Goal: Task Accomplishment & Management: Complete application form

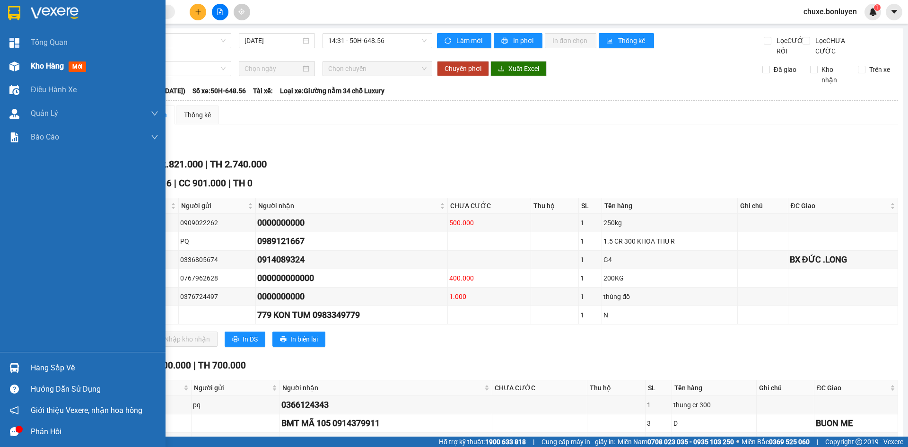
click at [59, 65] on span "Kho hàng" at bounding box center [47, 65] width 33 height 9
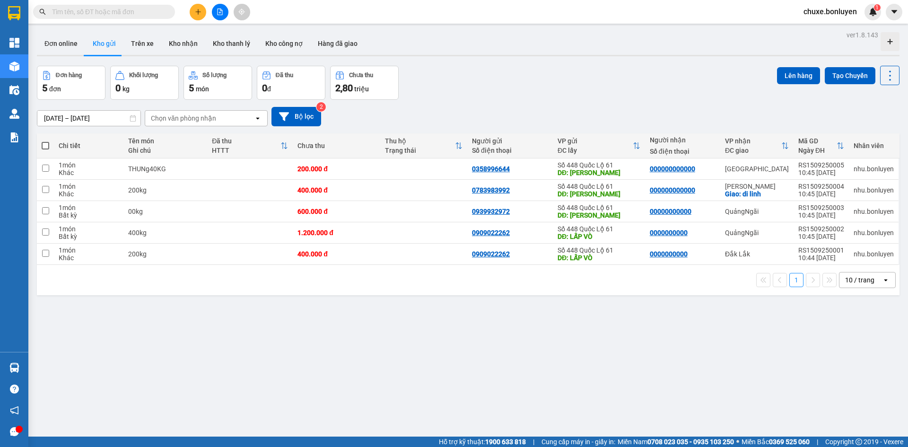
click at [846, 280] on div "10 / trang" at bounding box center [859, 279] width 29 height 9
click at [845, 382] on span "100 / trang" at bounding box center [857, 384] width 34 height 9
click at [218, 12] on icon "file-add" at bounding box center [220, 12] width 7 height 7
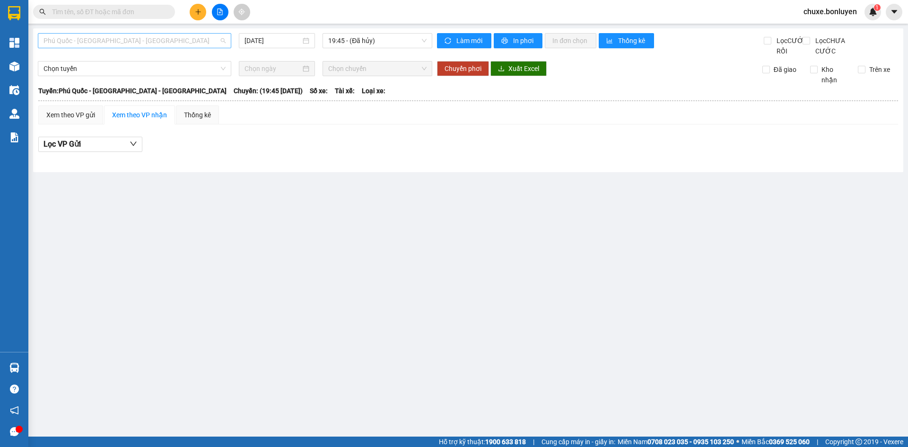
click at [195, 43] on span "Phú Quốc - [GEOGRAPHIC_DATA] - [GEOGRAPHIC_DATA]" at bounding box center [135, 41] width 182 height 14
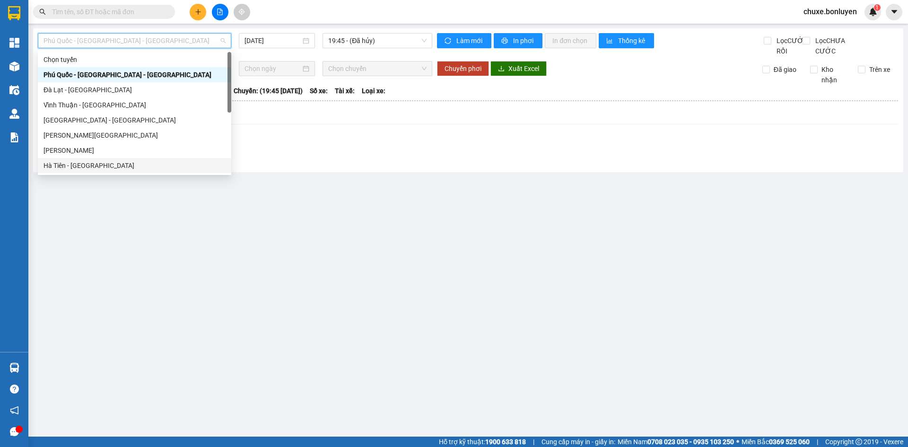
click at [139, 169] on div "Hà Tiên - [GEOGRAPHIC_DATA]" at bounding box center [135, 165] width 182 height 10
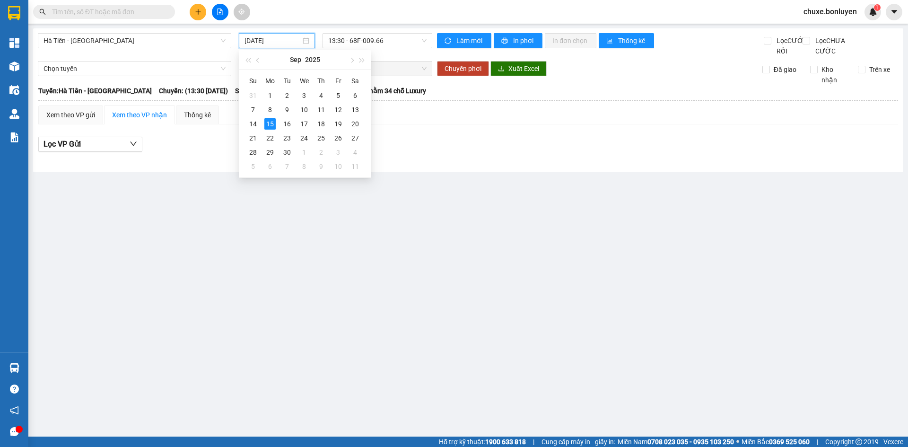
click at [263, 45] on input "15/09/2025" at bounding box center [273, 40] width 56 height 10
click at [300, 112] on div "10" at bounding box center [303, 109] width 11 height 11
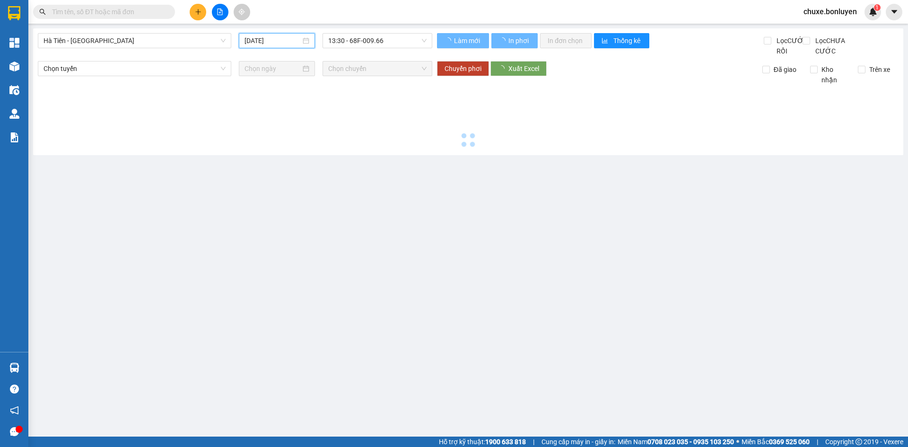
type input "10/09/2025"
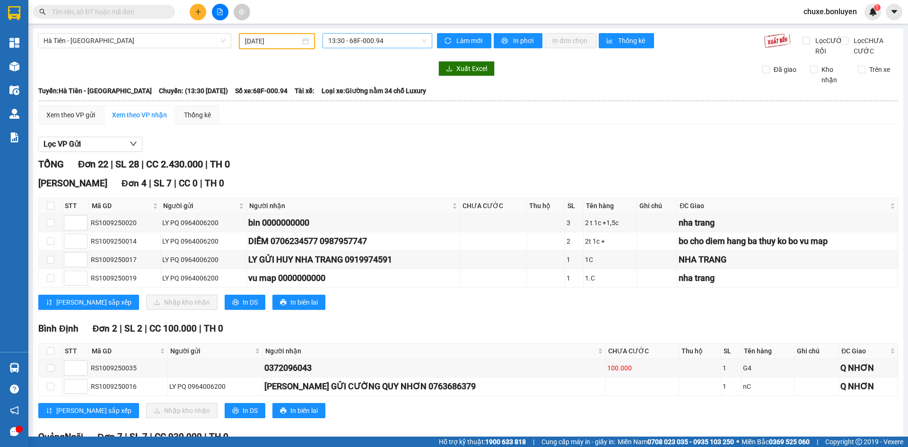
click at [377, 45] on span "13:30 - 68F-000.94" at bounding box center [377, 41] width 98 height 14
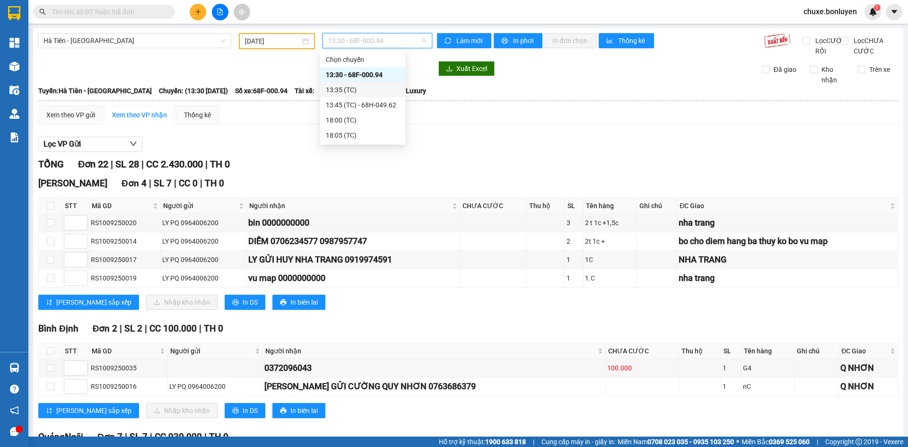
click at [378, 87] on div "13:35 (TC)" at bounding box center [363, 90] width 74 height 10
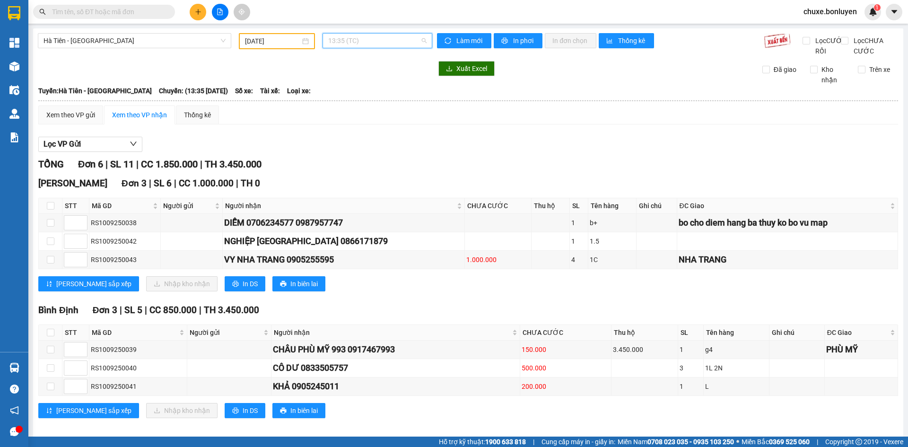
click at [387, 41] on span "13:35 (TC)" at bounding box center [377, 41] width 98 height 14
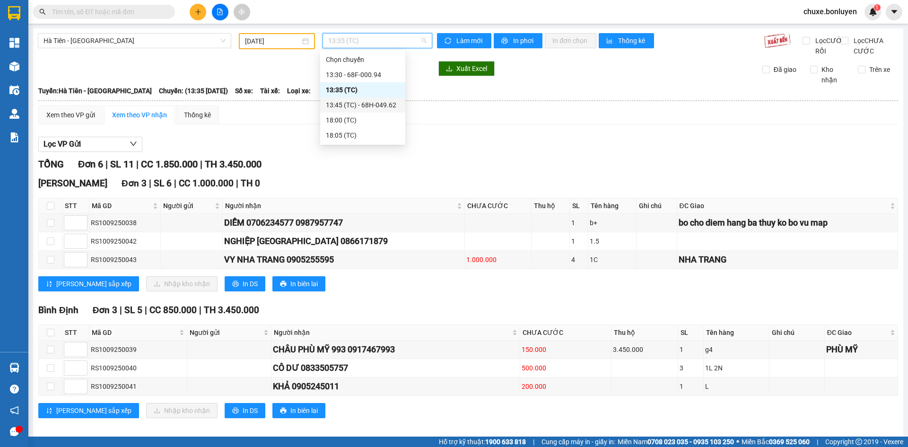
click at [387, 108] on div "13:45 (TC) - 68H-049.62" at bounding box center [363, 105] width 74 height 10
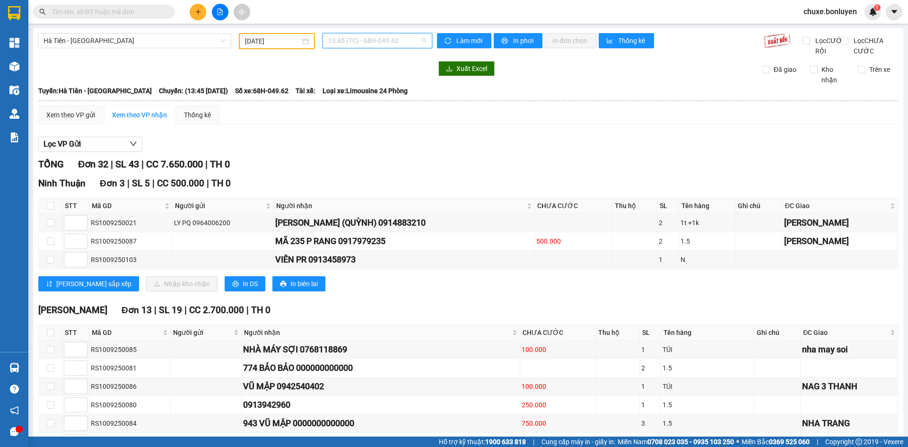
click at [406, 38] on span "13:45 (TC) - 68H-049.62" at bounding box center [377, 41] width 98 height 14
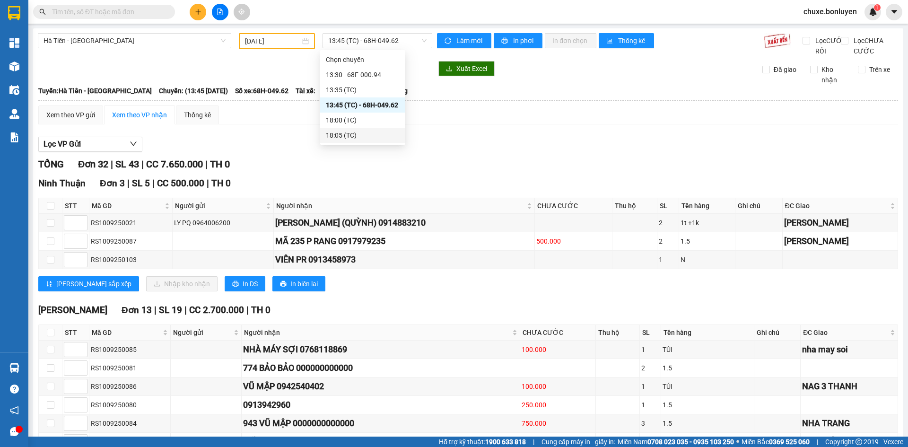
click at [127, 13] on input "text" at bounding box center [108, 12] width 112 height 10
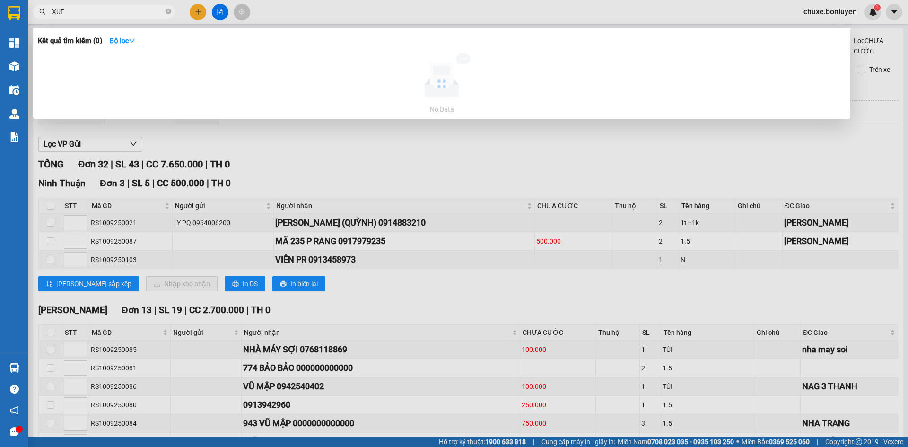
type input "XU"
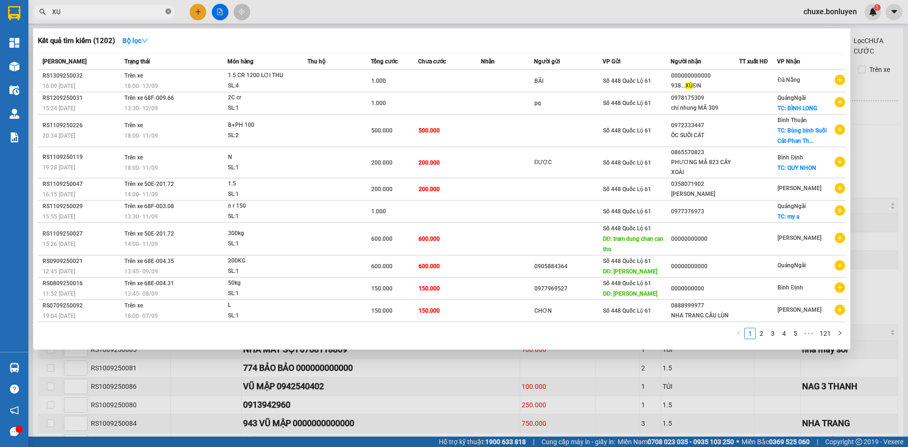
click at [169, 11] on icon "close-circle" at bounding box center [169, 12] width 6 height 6
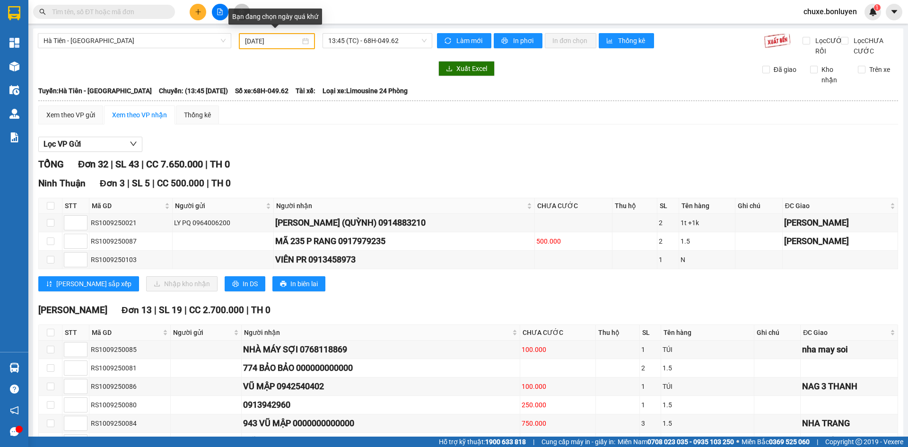
click at [258, 41] on input "10/09/2025" at bounding box center [272, 41] width 55 height 10
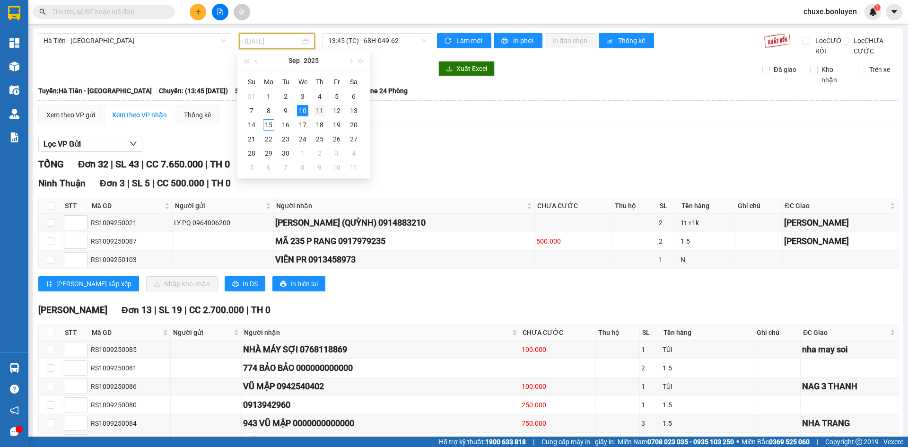
click at [321, 113] on div "11" at bounding box center [319, 110] width 11 height 11
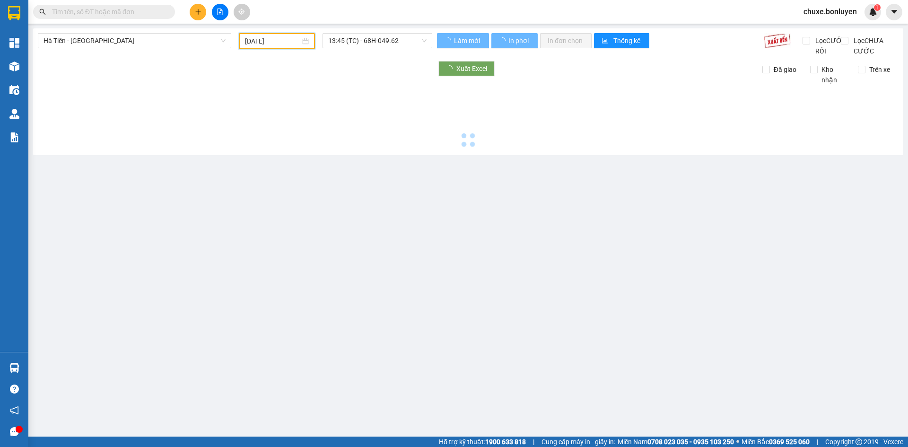
type input "11/09/2025"
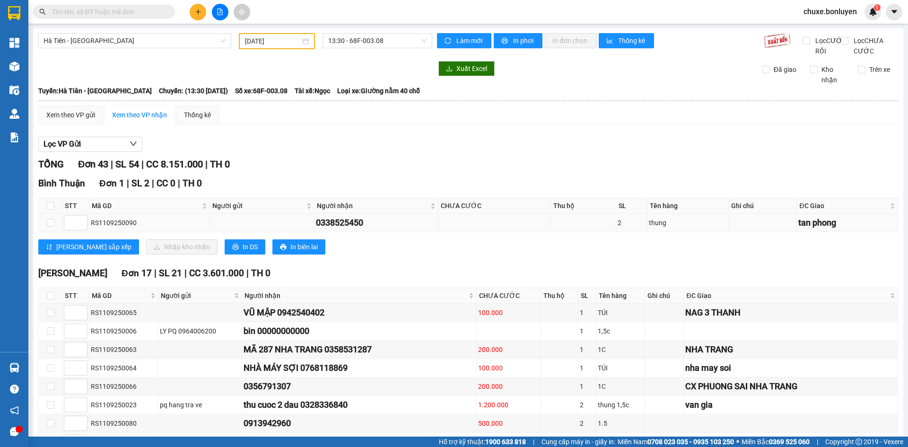
drag, startPoint x: 592, startPoint y: 246, endPoint x: 590, endPoint y: 226, distance: 20.4
click at [361, 46] on span "13:30 - 68F-003.08" at bounding box center [377, 41] width 98 height 14
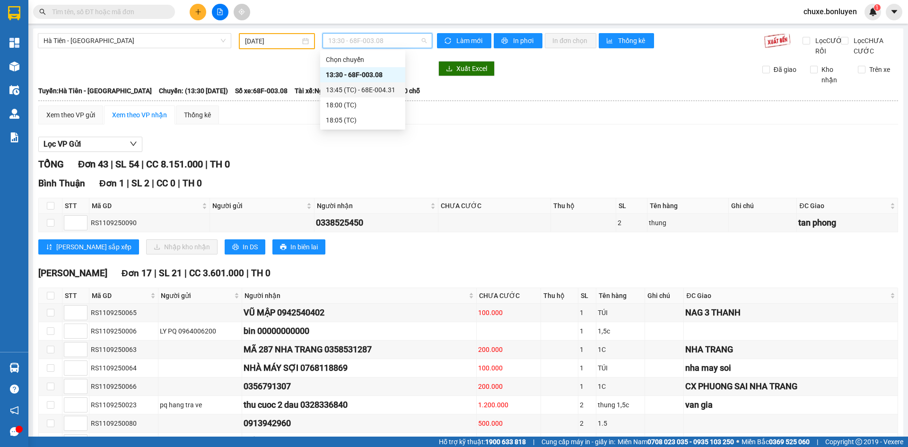
click at [362, 90] on div "13:45 (TC) - 68E-004.31" at bounding box center [363, 90] width 74 height 10
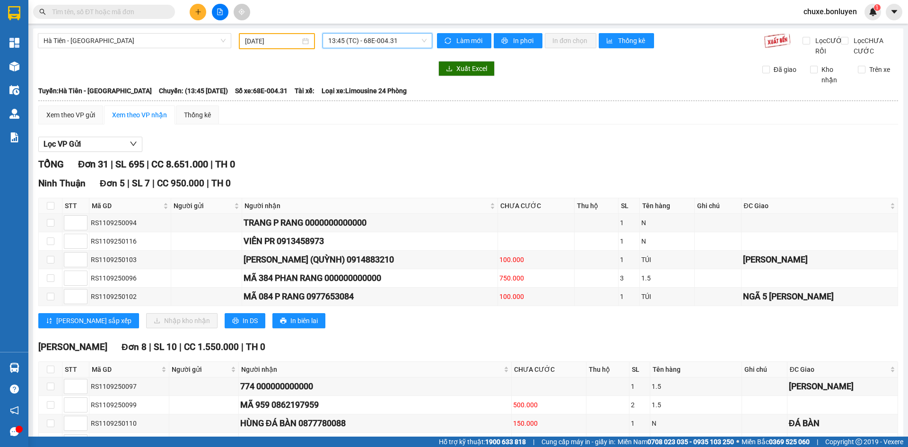
click at [138, 12] on input "text" at bounding box center [108, 12] width 112 height 10
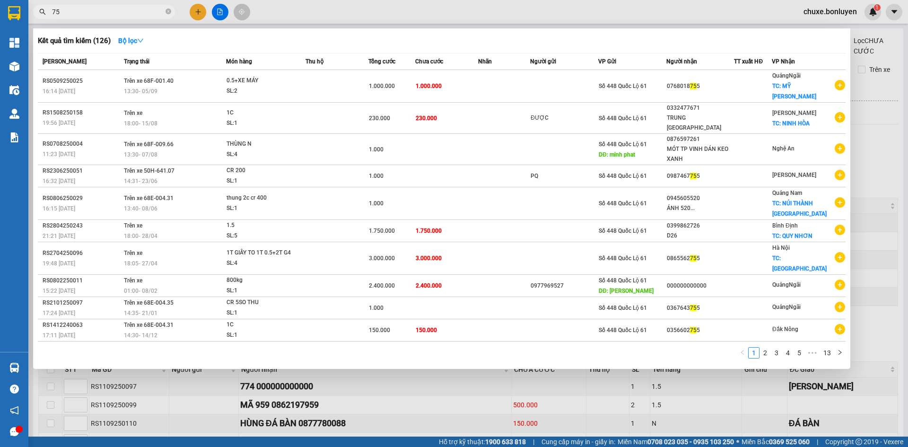
type input "7"
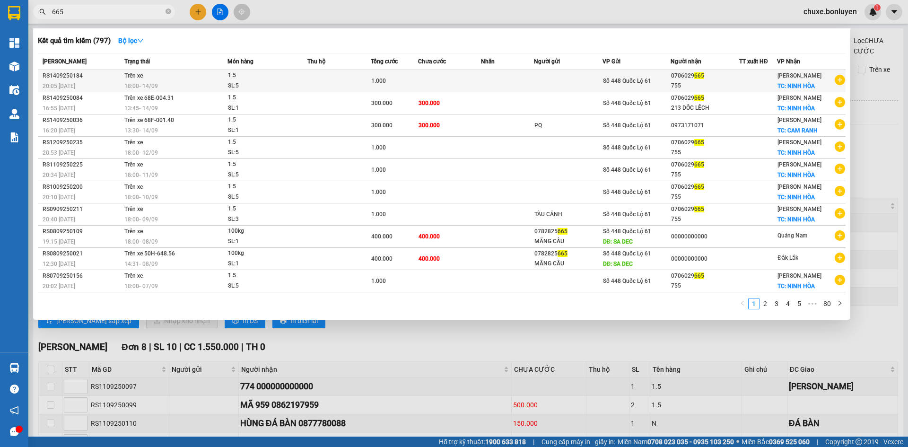
type input "665"
click at [672, 82] on div "755" at bounding box center [705, 86] width 68 height 10
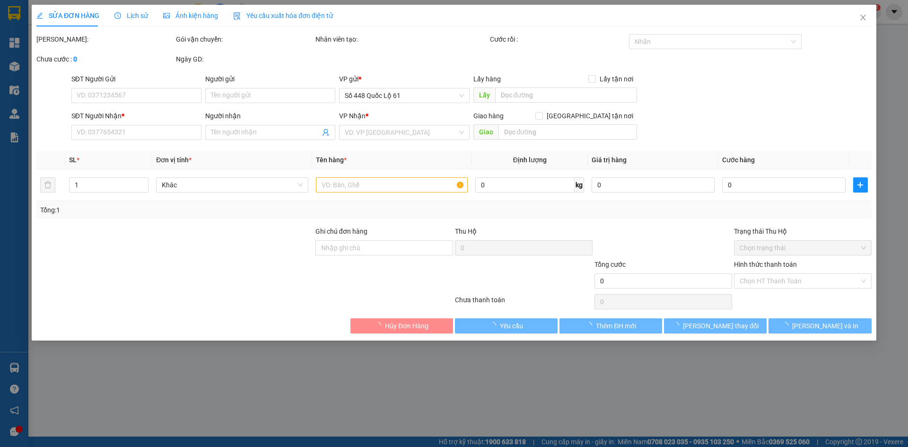
type input "0706029665"
type input "755"
checkbox input "true"
type input "NINH HÒA"
type input "1.000"
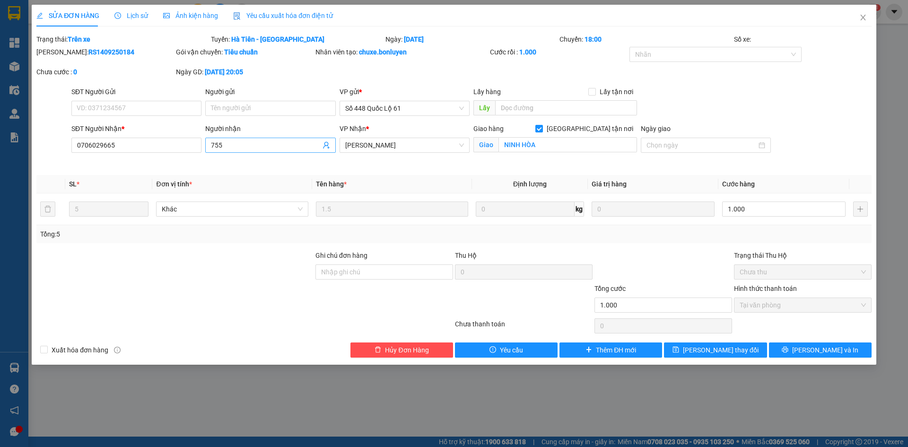
click at [261, 146] on input "755" at bounding box center [265, 145] width 109 height 10
type input "755 ̉̉6T"
click at [679, 350] on icon "save" at bounding box center [676, 350] width 6 height 6
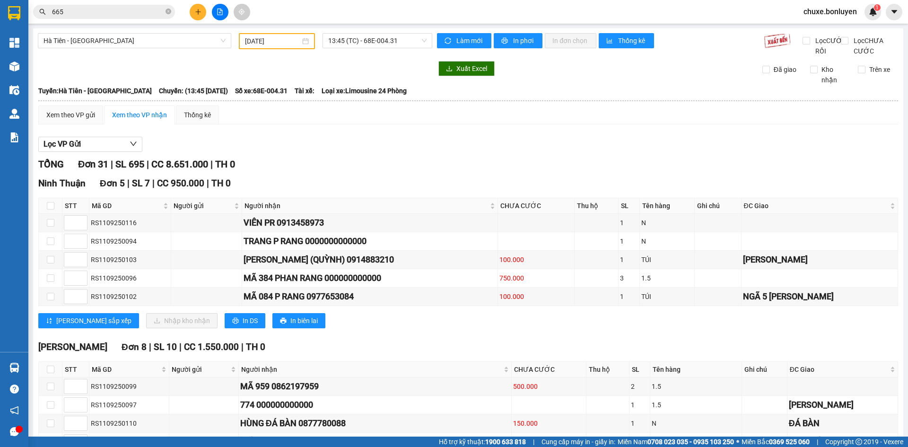
click at [273, 43] on input "11/09/2025" at bounding box center [272, 41] width 55 height 10
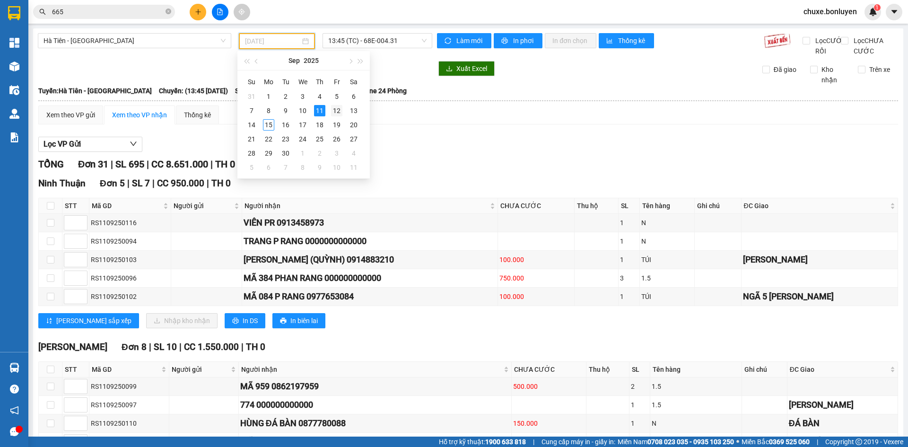
click at [339, 113] on div "12" at bounding box center [336, 110] width 11 height 11
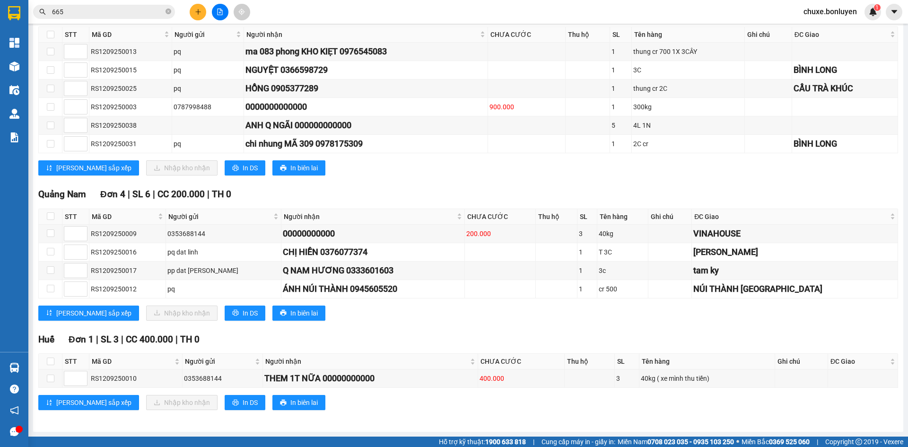
scroll to position [36, 0]
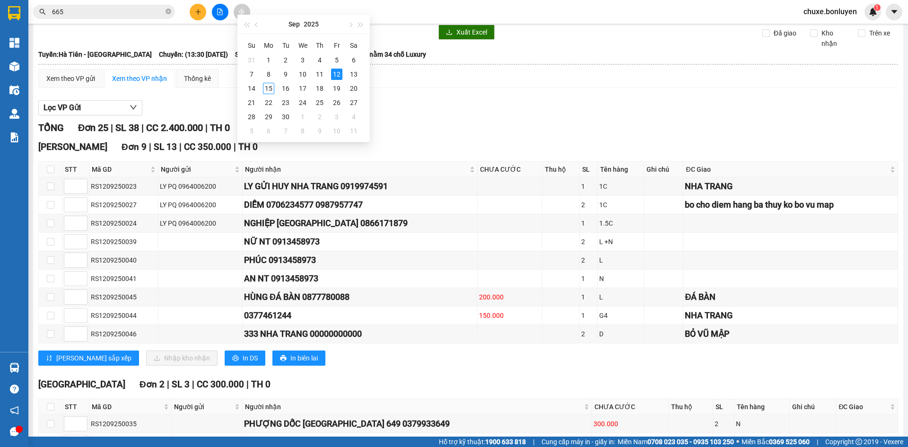
type input "12/09/2025"
click at [423, 116] on div "Lọc VP Gửi" at bounding box center [468, 108] width 860 height 16
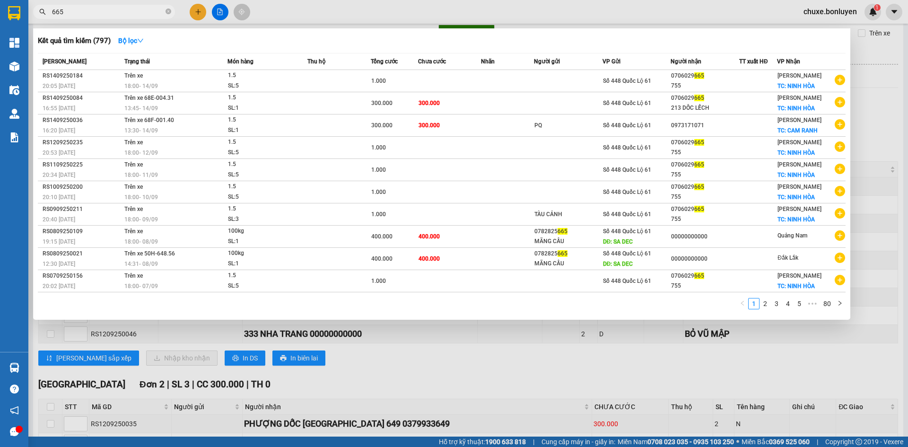
click at [76, 6] on span "665" at bounding box center [104, 12] width 142 height 14
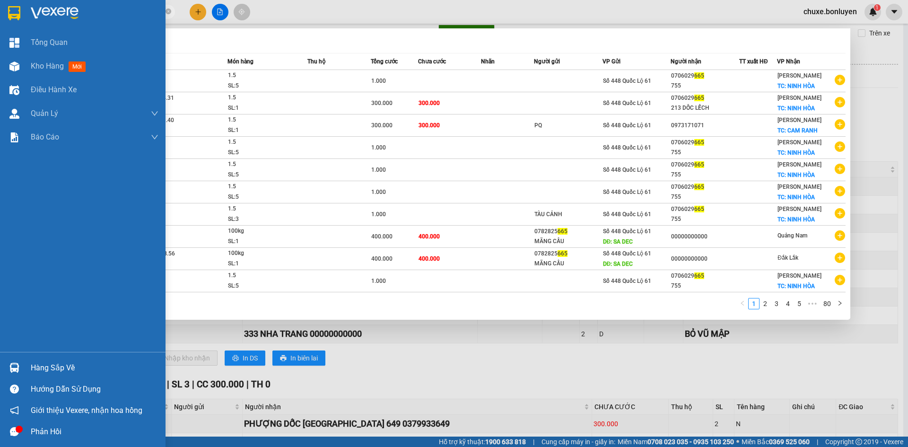
drag, startPoint x: 76, startPoint y: 11, endPoint x: 22, endPoint y: 19, distance: 54.0
click at [22, 19] on section "Kết quả tìm kiếm ( 797 ) Bộ lọc Mã ĐH Trạng thái Món hàng Thu hộ Tổng cước Chưa…" at bounding box center [454, 223] width 908 height 447
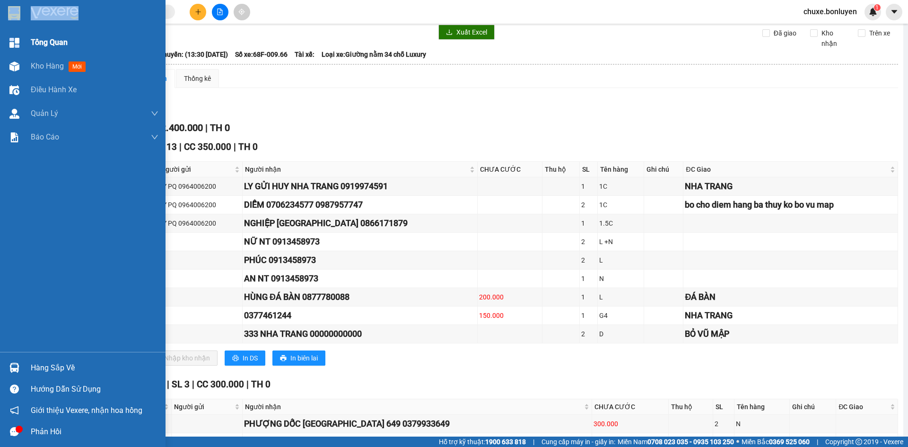
drag, startPoint x: 22, startPoint y: 19, endPoint x: 22, endPoint y: 35, distance: 15.6
click at [22, 35] on div "Tổng Quan Kho hàng mới Điều hành xe Quản Lý Quản lý đơn gửi tiền Quản lý chuyến…" at bounding box center [83, 176] width 166 height 352
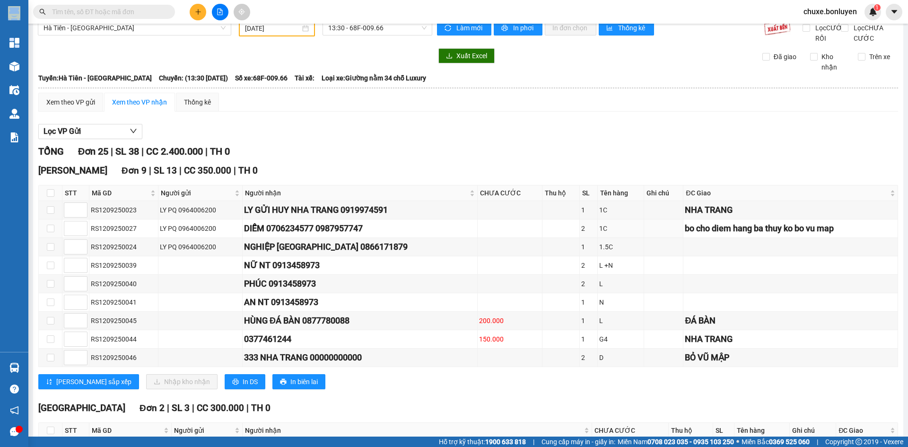
scroll to position [0, 0]
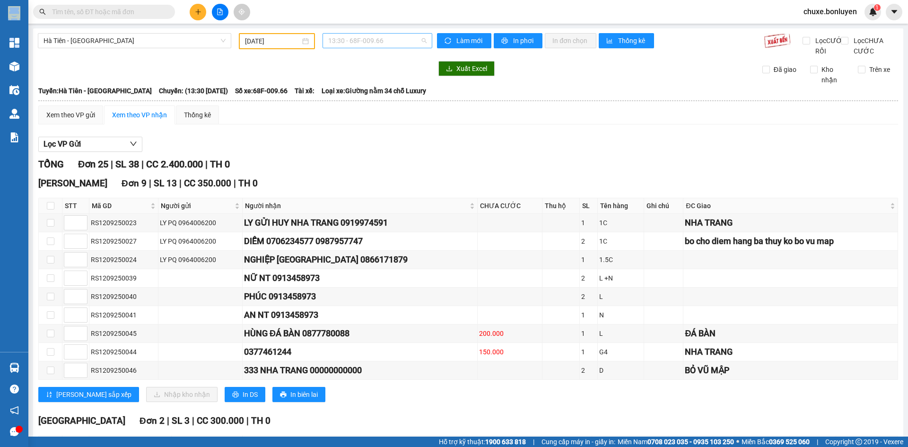
click at [350, 39] on span "13:30 - 68F-009.66" at bounding box center [377, 41] width 98 height 14
click at [365, 93] on div "13:45 (TC) - 68E-004.35" at bounding box center [363, 90] width 74 height 10
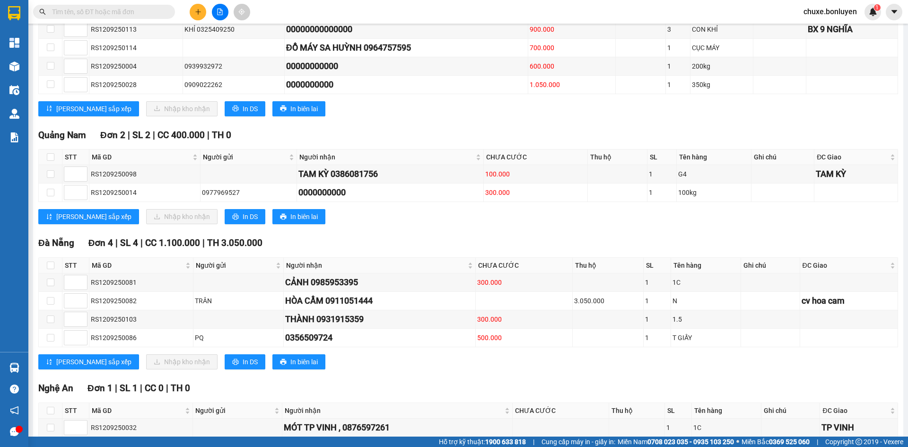
scroll to position [1237, 0]
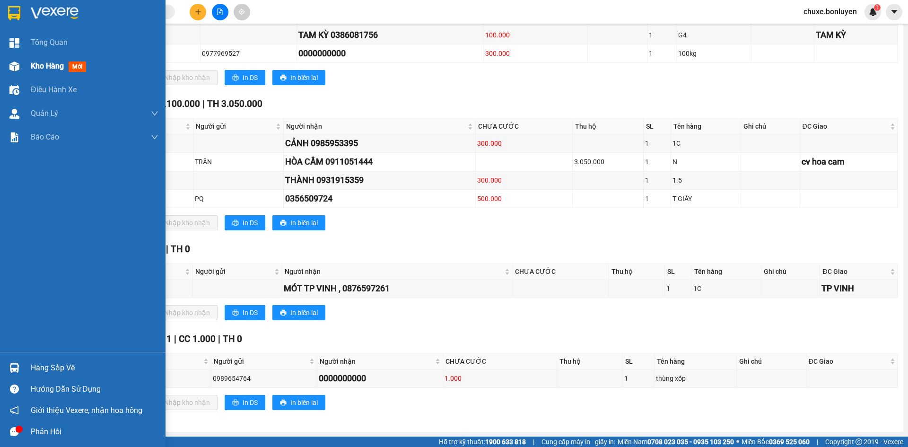
click at [18, 68] on img at bounding box center [14, 66] width 10 height 10
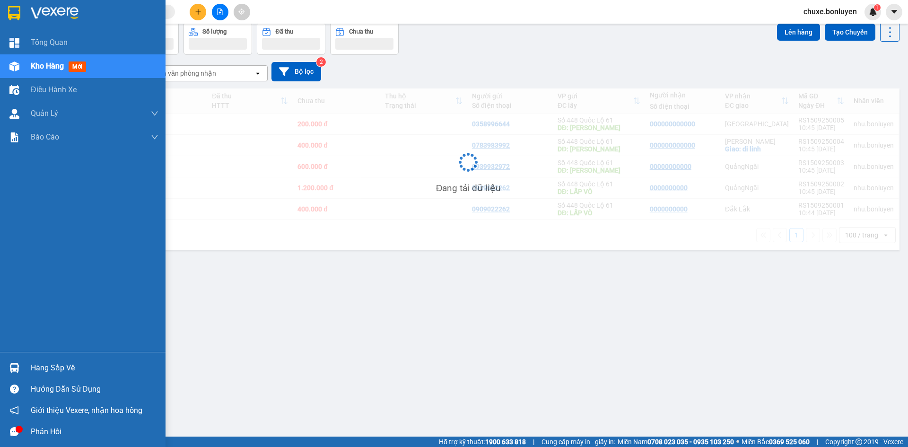
scroll to position [44, 0]
